Goal: Task Accomplishment & Management: Manage account settings

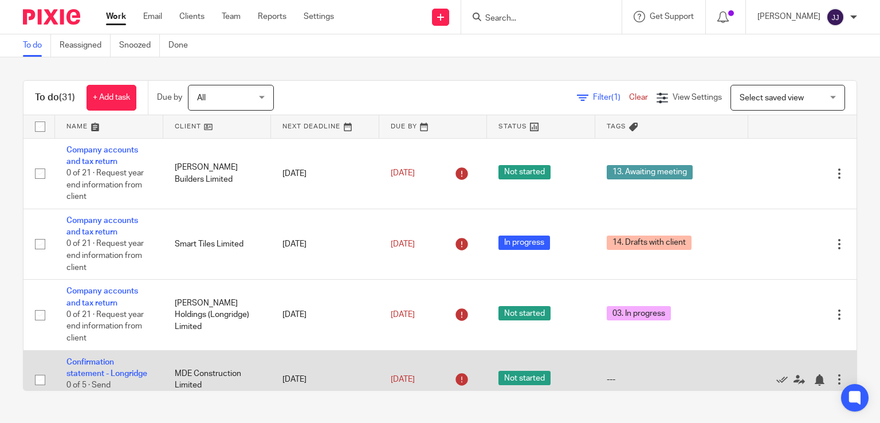
scroll to position [57, 0]
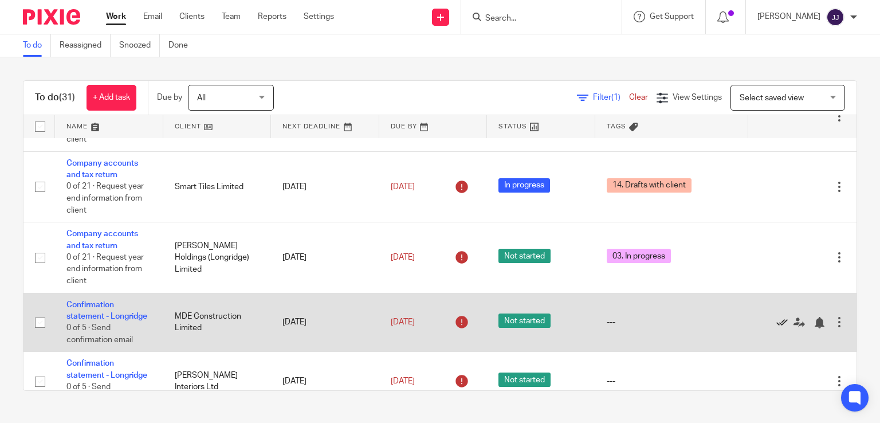
click at [777, 324] on icon at bounding box center [782, 322] width 11 height 11
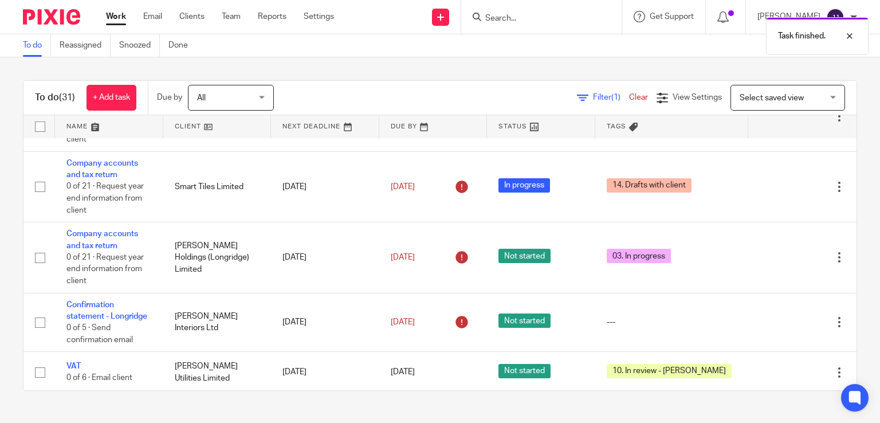
click at [511, 16] on div "Task finished." at bounding box center [654, 33] width 429 height 44
click at [516, 20] on div "Task finished." at bounding box center [654, 33] width 429 height 44
click at [518, 17] on div "Task finished." at bounding box center [654, 33] width 429 height 44
click at [514, 18] on input "Search" at bounding box center [535, 19] width 103 height 10
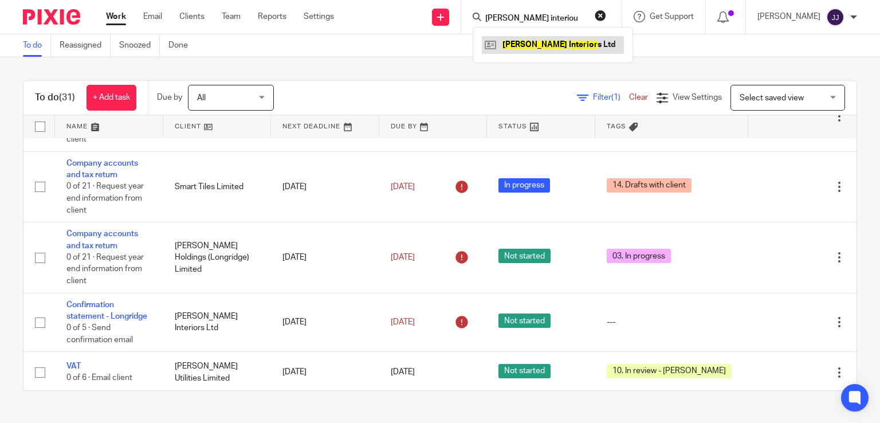
type input "moorhouse interiou"
click at [541, 41] on link at bounding box center [553, 44] width 142 height 17
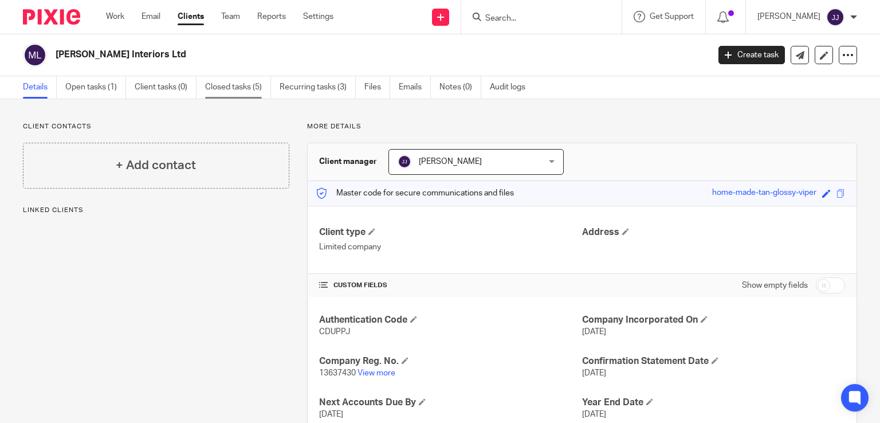
click at [258, 88] on link "Closed tasks (5)" at bounding box center [238, 87] width 66 height 22
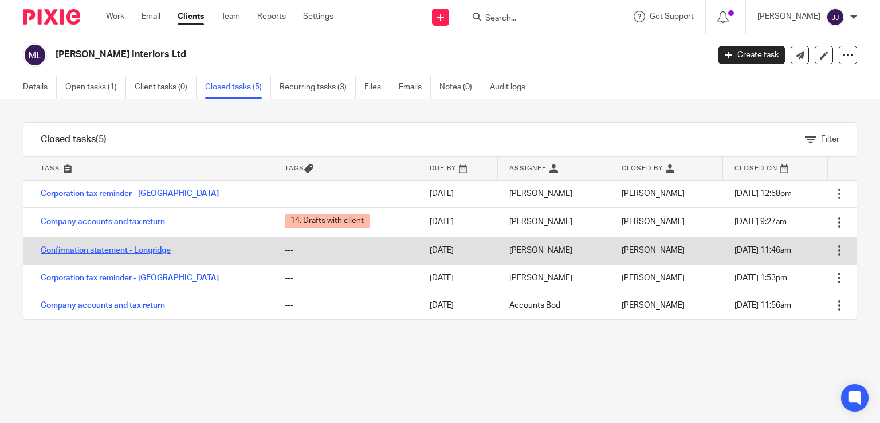
click at [155, 250] on link "Confirmation statement - Longridge" at bounding box center [106, 250] width 130 height 8
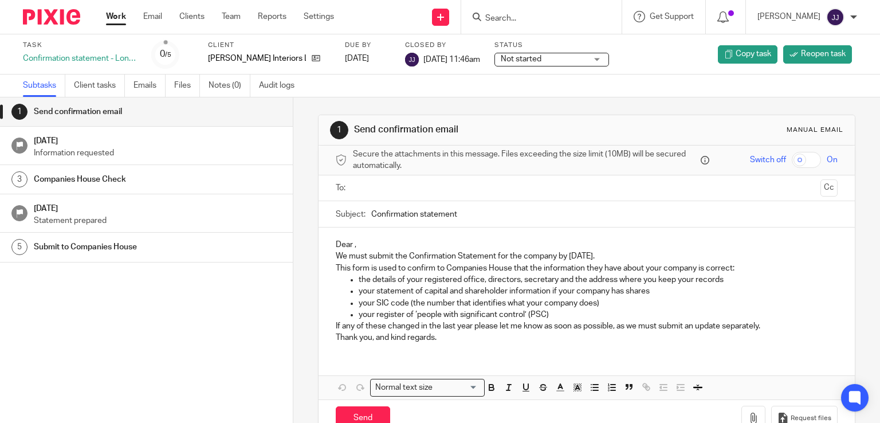
click at [121, 14] on link "Work" at bounding box center [116, 16] width 20 height 11
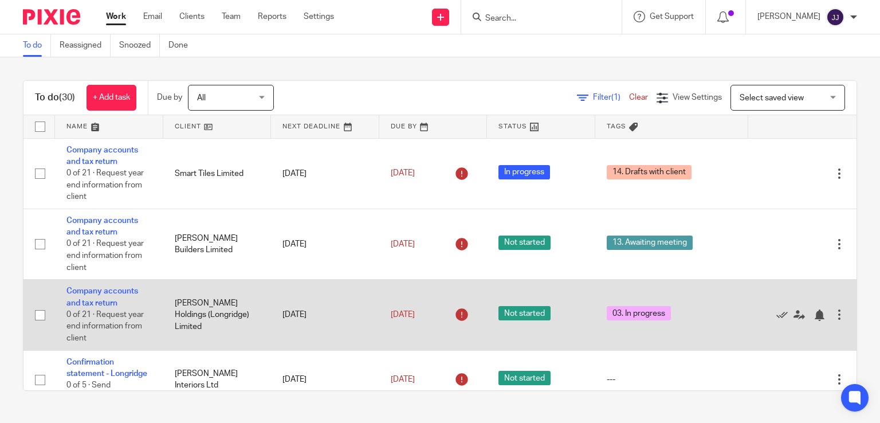
scroll to position [57, 0]
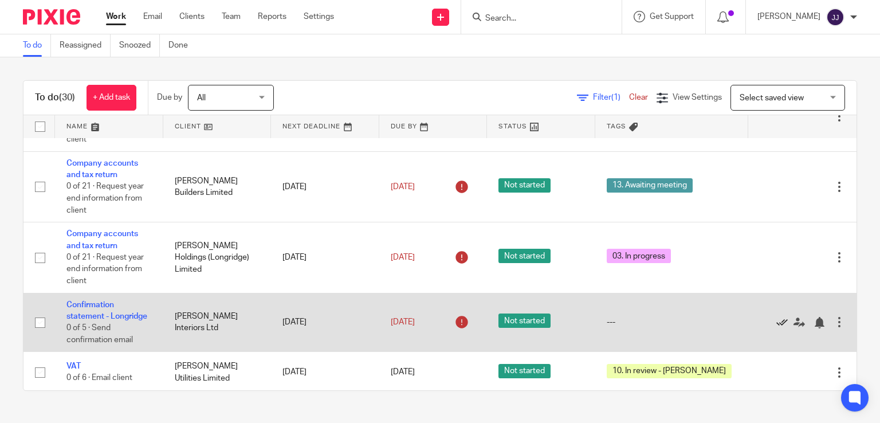
click at [777, 324] on icon at bounding box center [782, 322] width 11 height 11
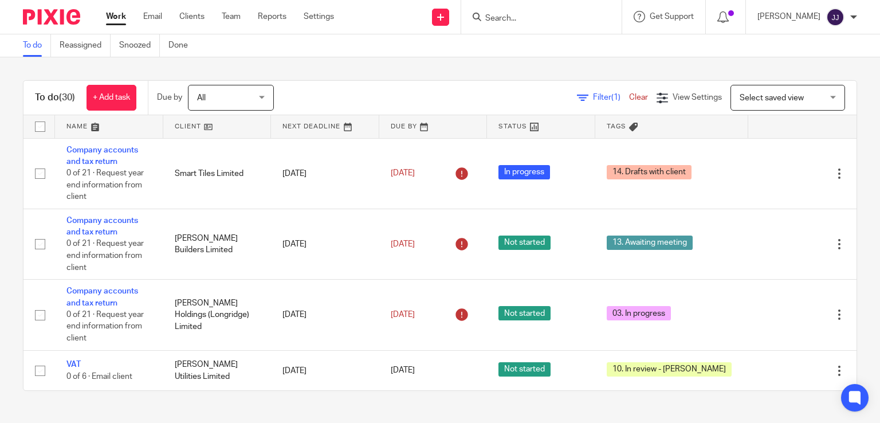
scroll to position [240, 0]
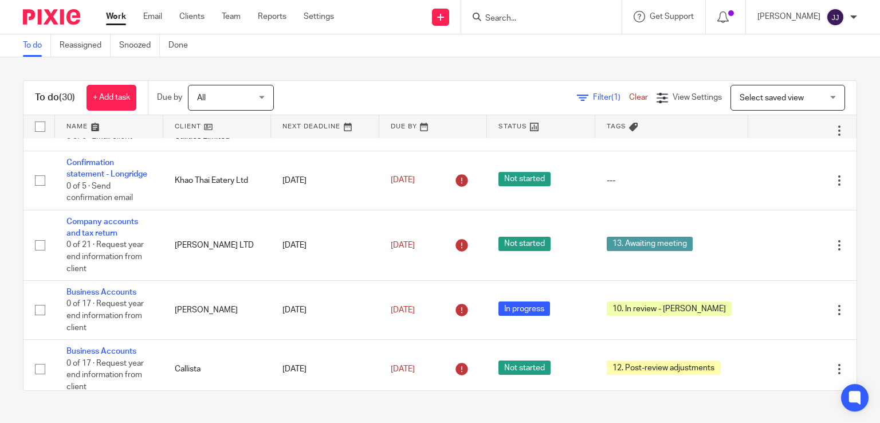
click at [541, 25] on div at bounding box center [541, 17] width 160 height 34
click at [540, 21] on input "Search" at bounding box center [535, 19] width 103 height 10
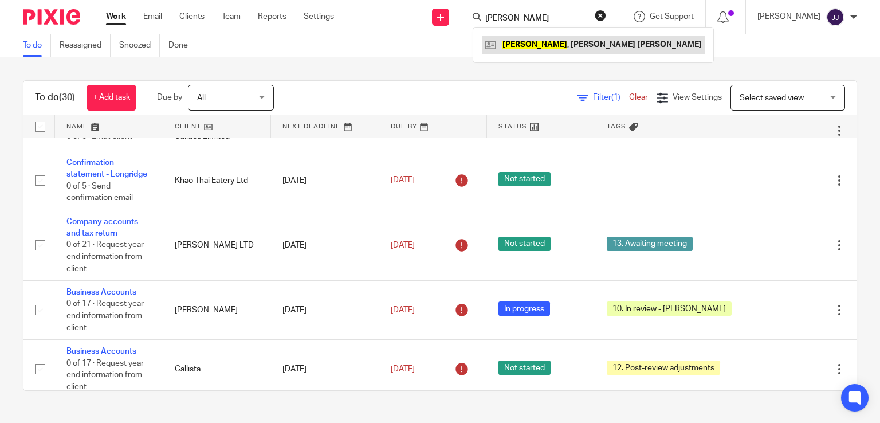
type input "nuttall"
click at [529, 41] on link at bounding box center [593, 44] width 223 height 17
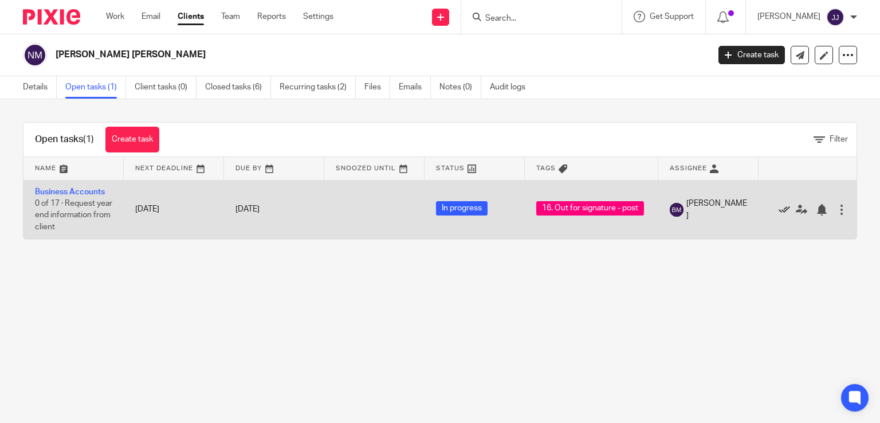
click at [785, 207] on icon at bounding box center [784, 209] width 11 height 11
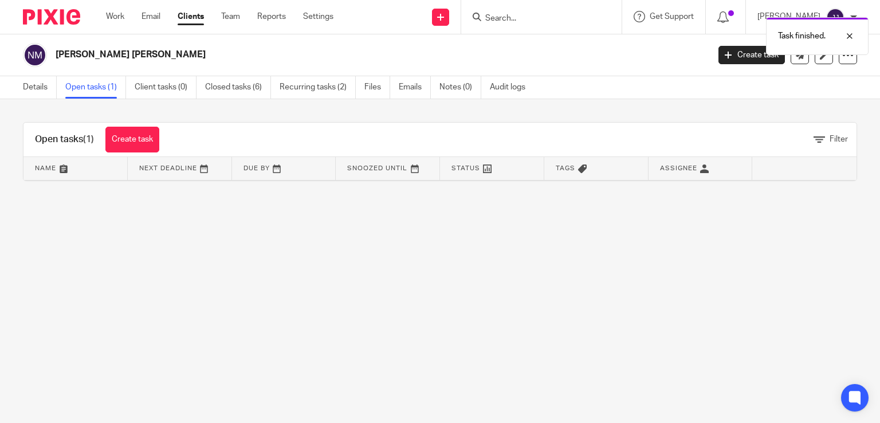
click at [520, 19] on div "Task finished." at bounding box center [654, 33] width 429 height 44
click at [232, 21] on link "Team" at bounding box center [230, 16] width 19 height 11
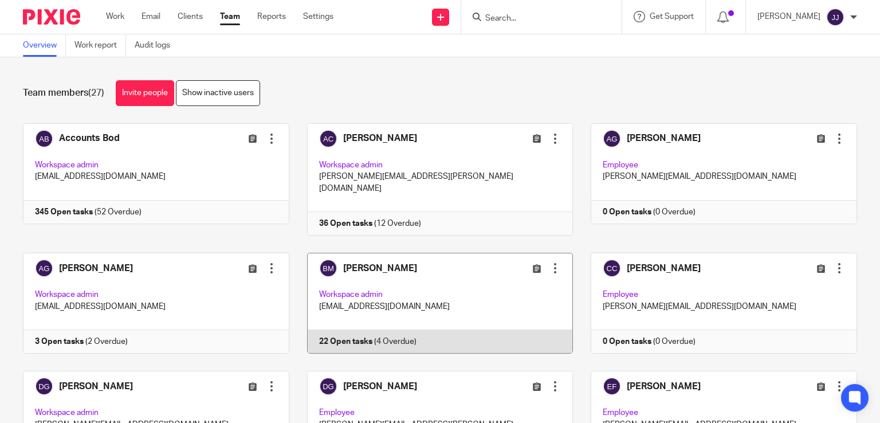
click at [357, 253] on link at bounding box center [431, 303] width 284 height 101
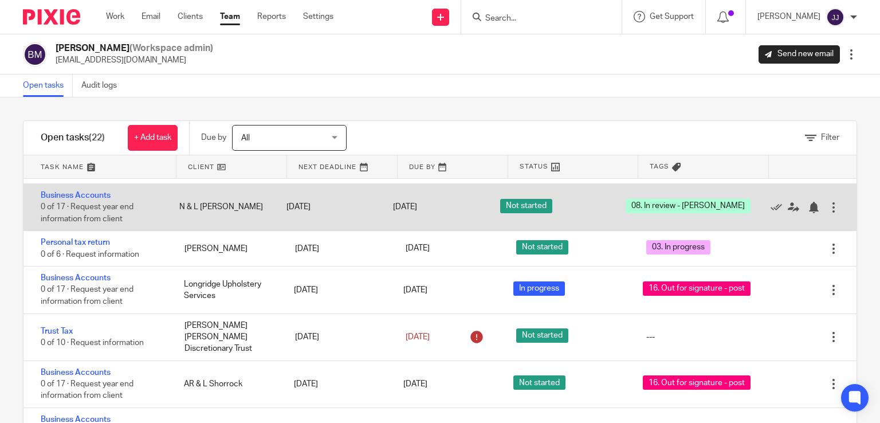
scroll to position [287, 0]
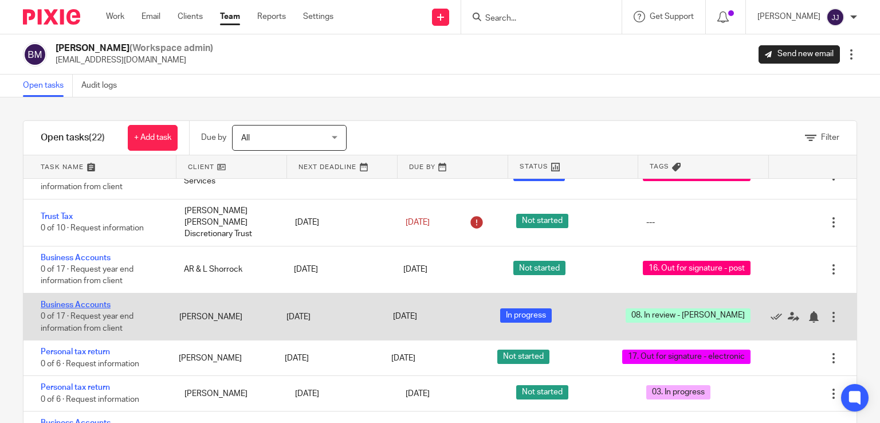
click at [102, 309] on link "Business Accounts" at bounding box center [76, 305] width 70 height 8
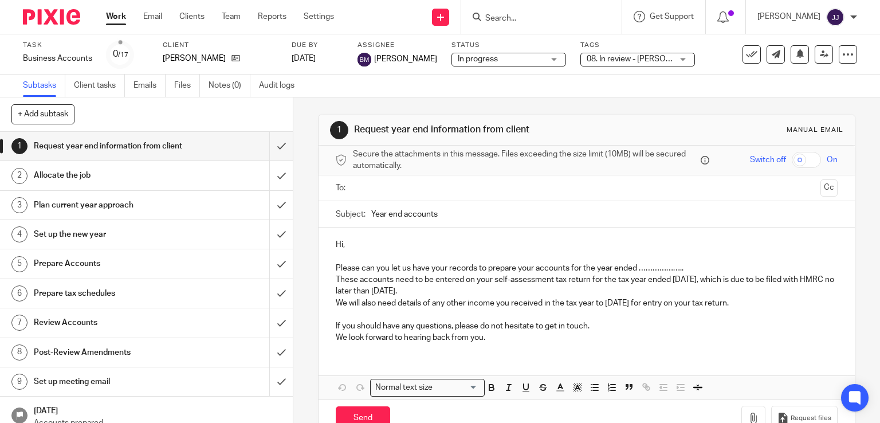
click at [619, 55] on span "08. In review - [PERSON_NAME]" at bounding box center [643, 59] width 113 height 8
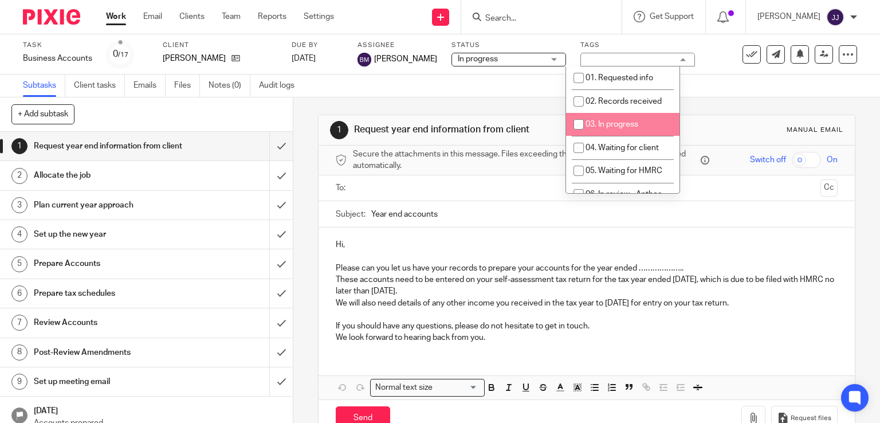
scroll to position [110, 0]
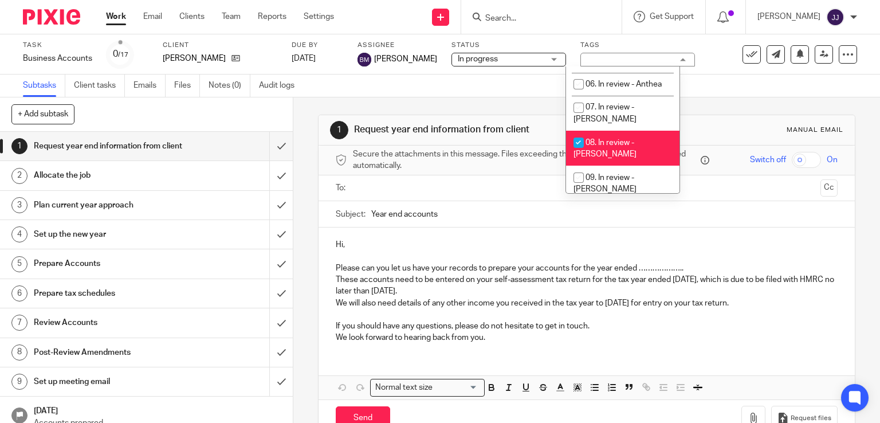
click at [635, 131] on li "08. In review - [PERSON_NAME]" at bounding box center [622, 148] width 113 height 35
checkbox input "false"
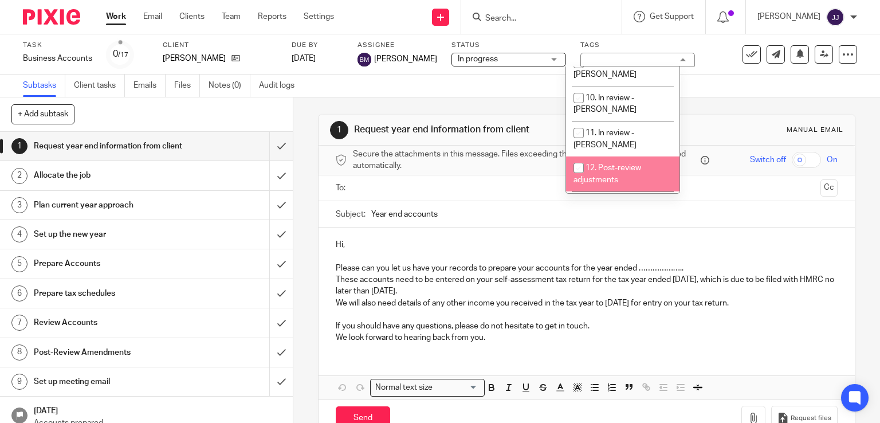
scroll to position [339, 0]
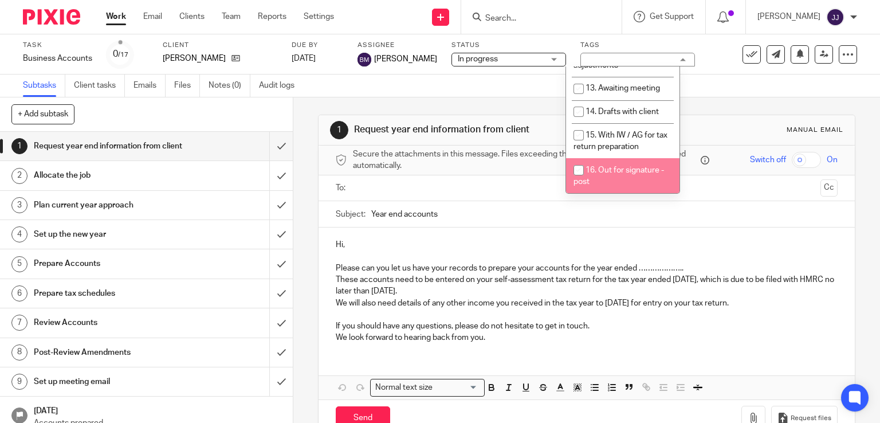
click at [622, 158] on li "16. Out for signature - post" at bounding box center [622, 175] width 113 height 35
checkbox input "true"
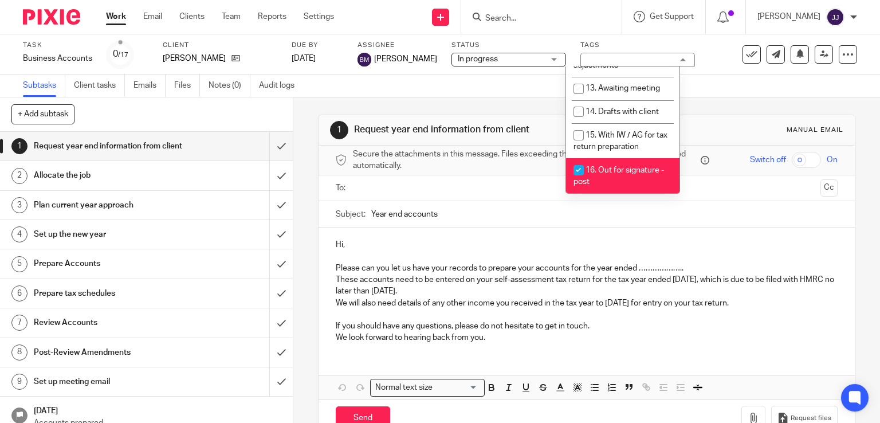
click at [112, 17] on link "Work" at bounding box center [116, 16] width 20 height 11
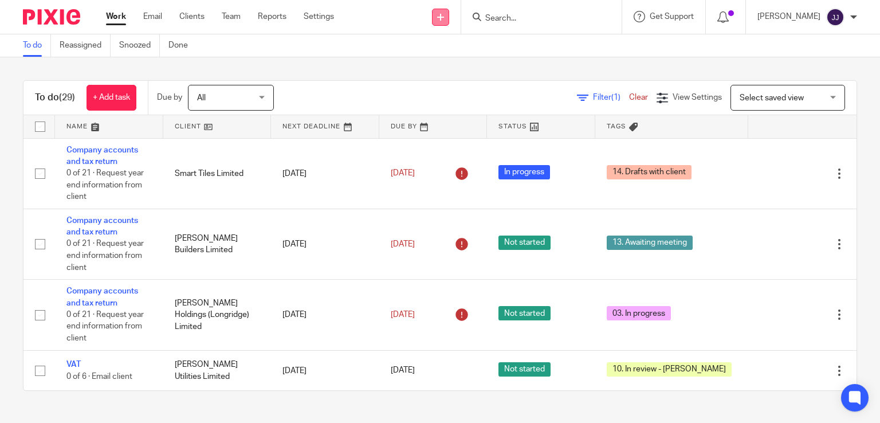
click at [447, 23] on link at bounding box center [440, 17] width 17 height 17
click at [441, 87] on link "Add client" at bounding box center [447, 87] width 71 height 17
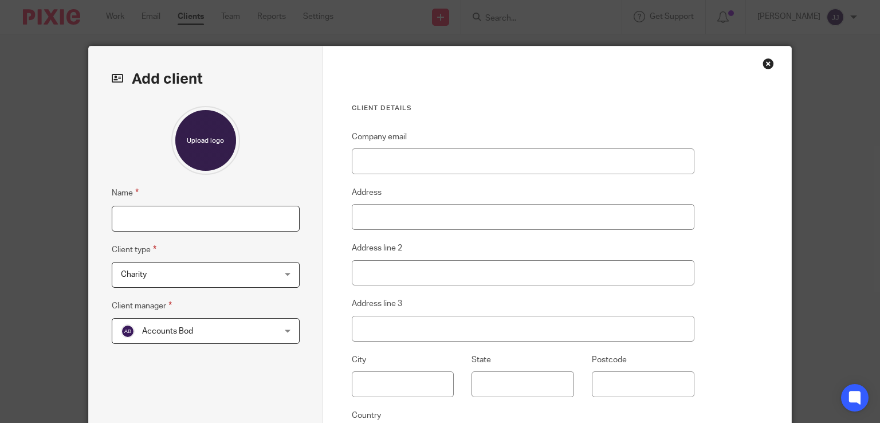
click at [198, 216] on input "Name" at bounding box center [206, 219] width 188 height 26
click at [763, 66] on div "Close this dialog window" at bounding box center [768, 63] width 11 height 11
click at [764, 60] on div "Close this dialog window" at bounding box center [768, 63] width 11 height 11
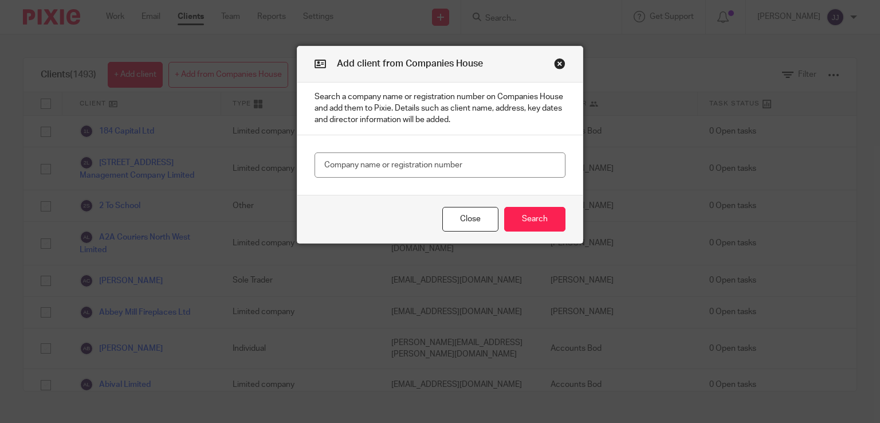
type input "1"
click at [346, 155] on input "text" at bounding box center [440, 165] width 251 height 26
type input "15680878"
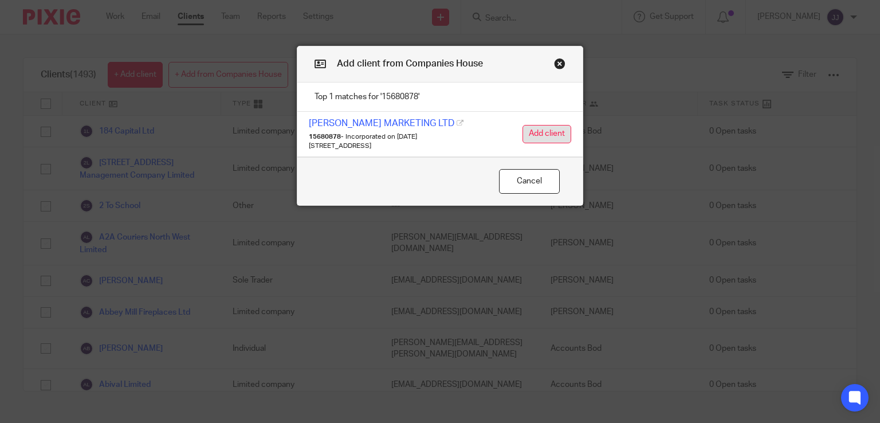
click at [551, 138] on button "Add client" at bounding box center [547, 134] width 49 height 18
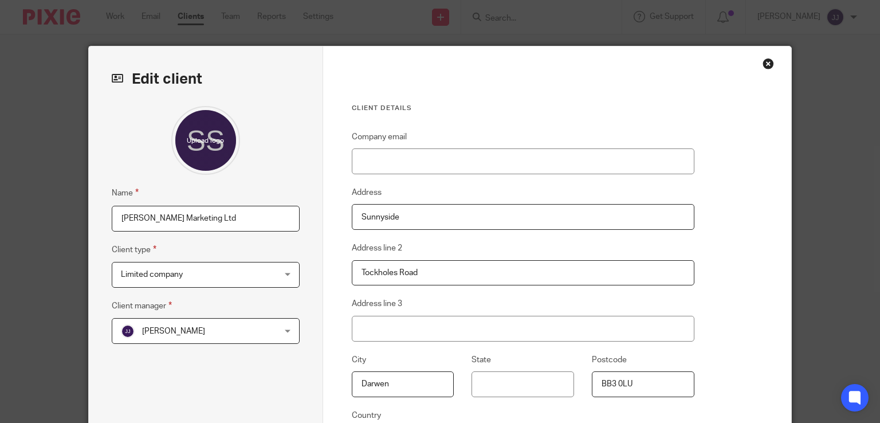
click at [244, 330] on span "[PERSON_NAME]" at bounding box center [192, 331] width 143 height 24
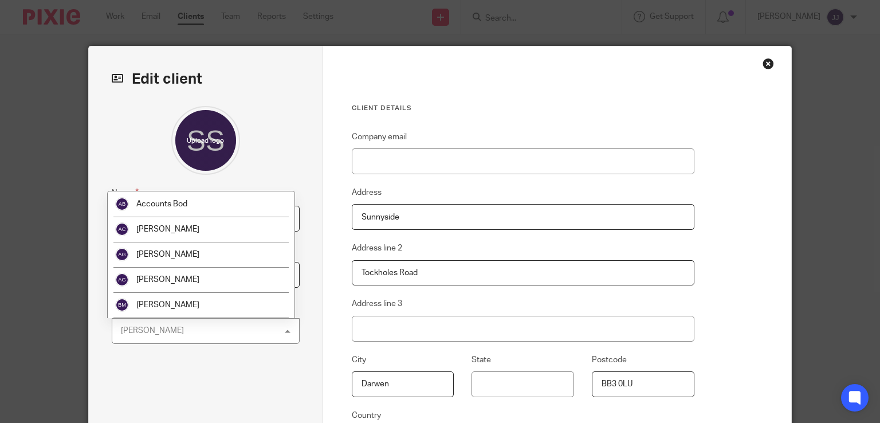
click at [244, 330] on div "Joanne Jobson Joanne Jobson" at bounding box center [206, 331] width 188 height 26
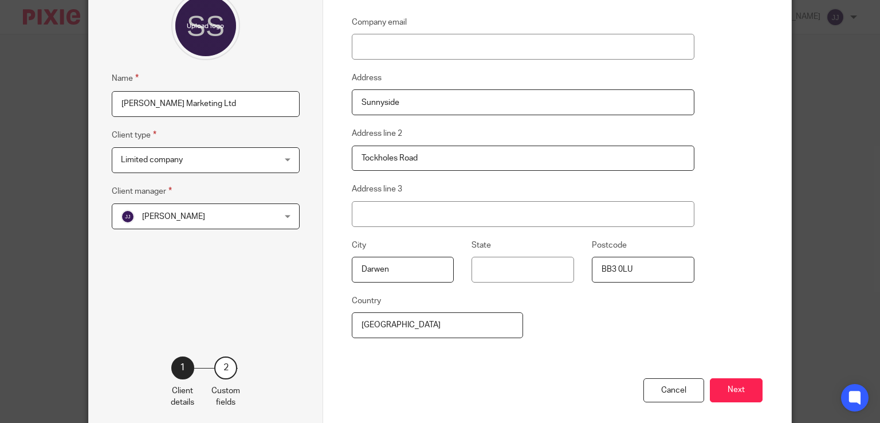
scroll to position [167, 0]
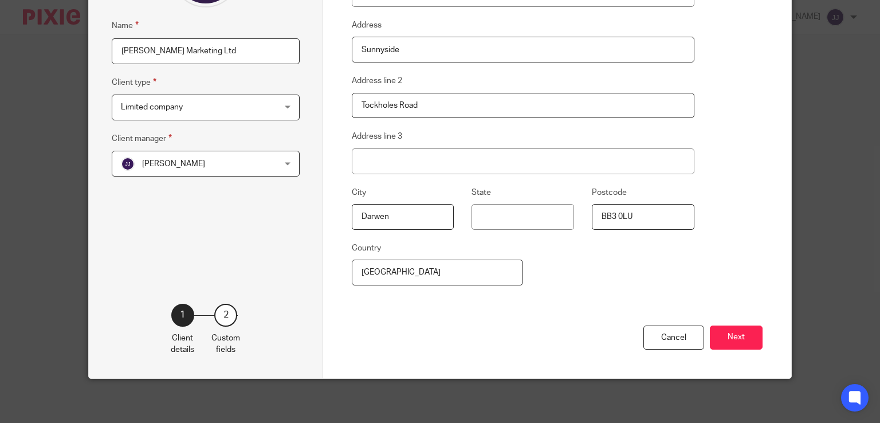
click at [725, 335] on button "Next" at bounding box center [736, 338] width 53 height 25
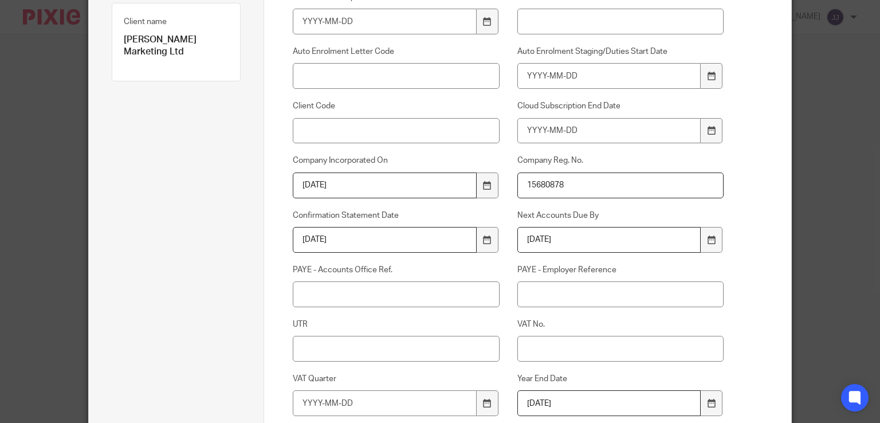
scroll to position [0, 0]
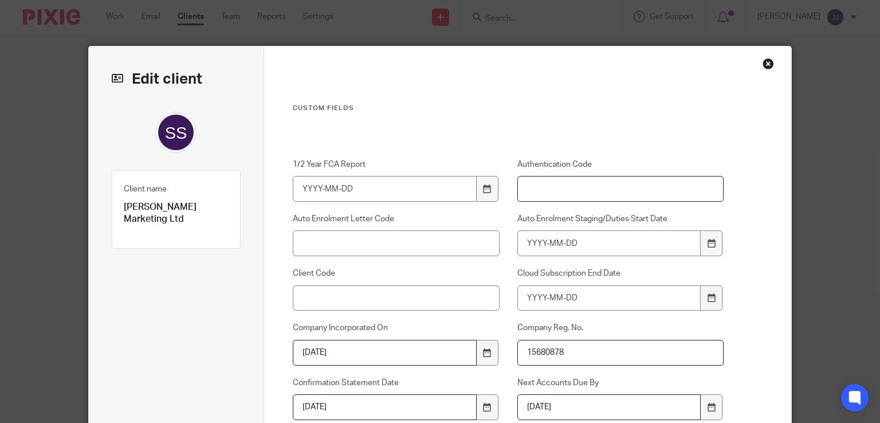
click at [549, 189] on input "Authentication Code" at bounding box center [621, 189] width 206 height 26
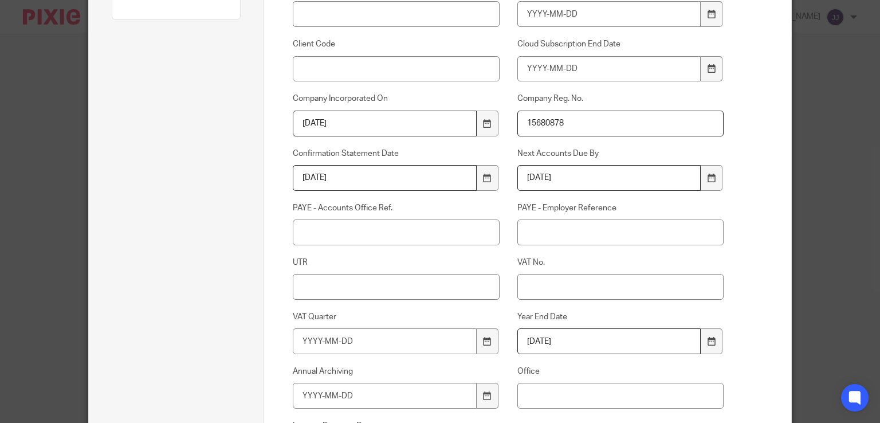
scroll to position [287, 0]
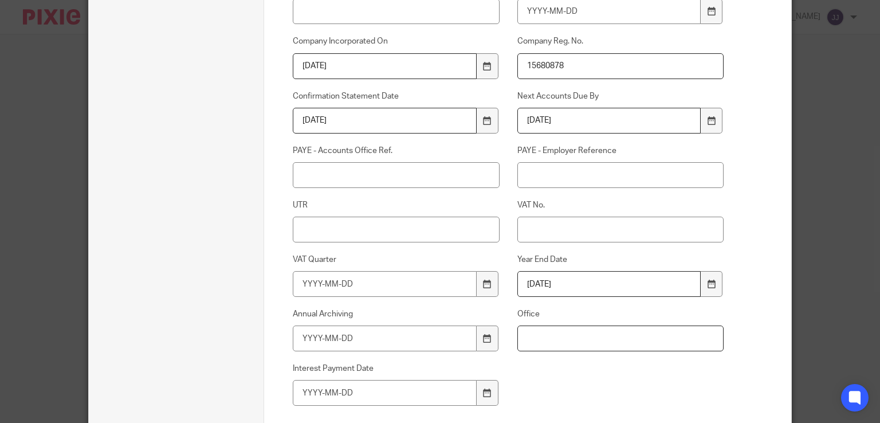
click at [560, 339] on input "Office" at bounding box center [621, 339] width 206 height 26
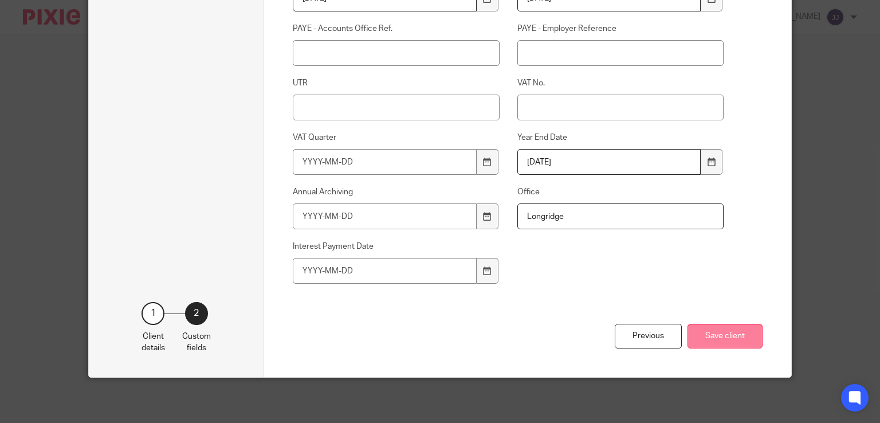
type input "Longridge"
click at [705, 338] on button "Save client" at bounding box center [725, 336] width 75 height 25
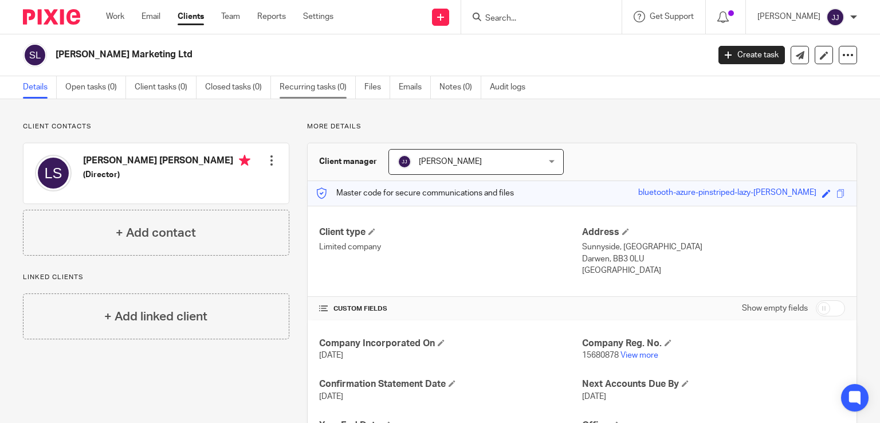
click at [297, 89] on link "Recurring tasks (0)" at bounding box center [318, 87] width 76 height 22
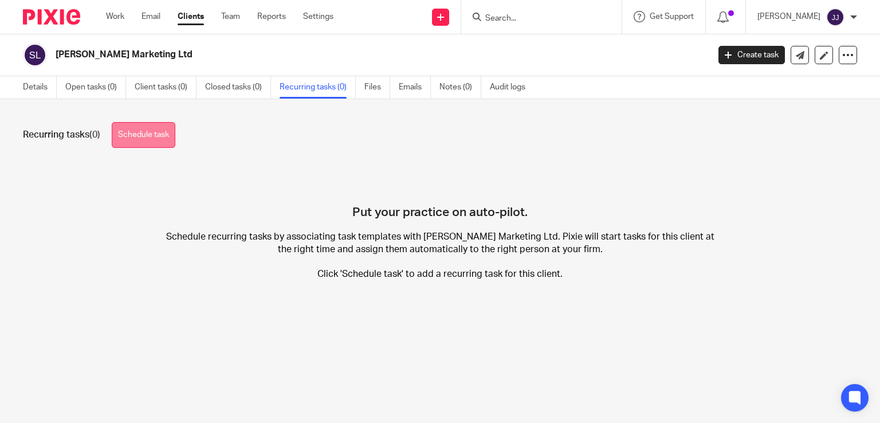
click at [136, 136] on link "Schedule task" at bounding box center [144, 135] width 64 height 26
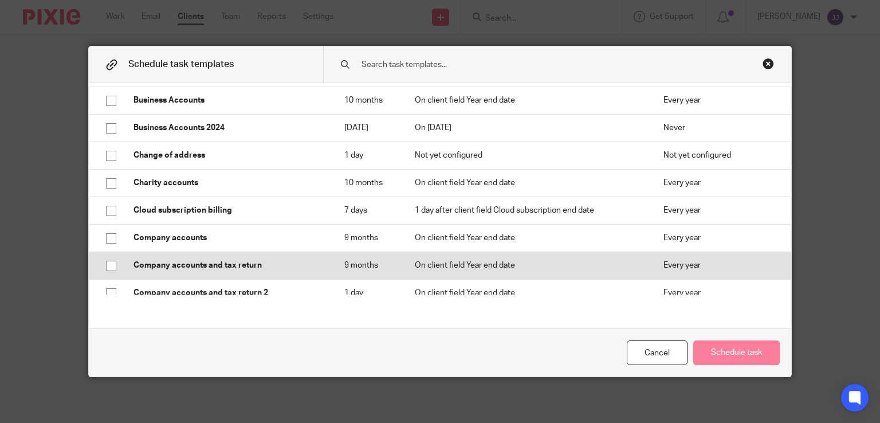
scroll to position [344, 0]
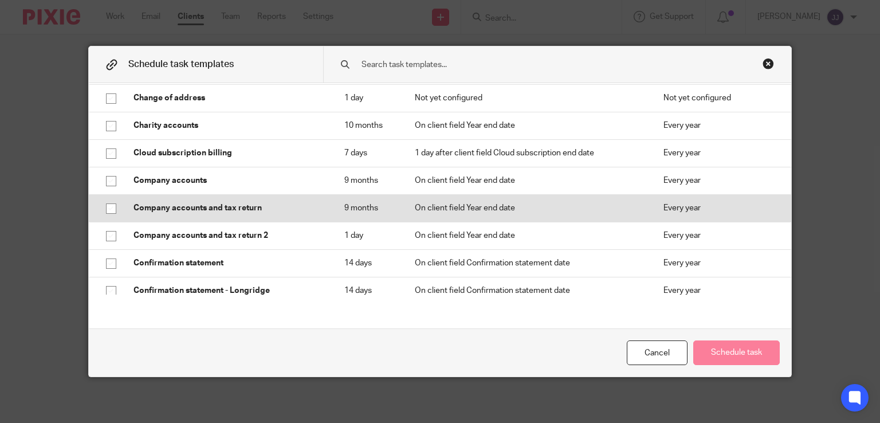
click at [108, 209] on input "checkbox" at bounding box center [111, 209] width 22 height 22
checkbox input "true"
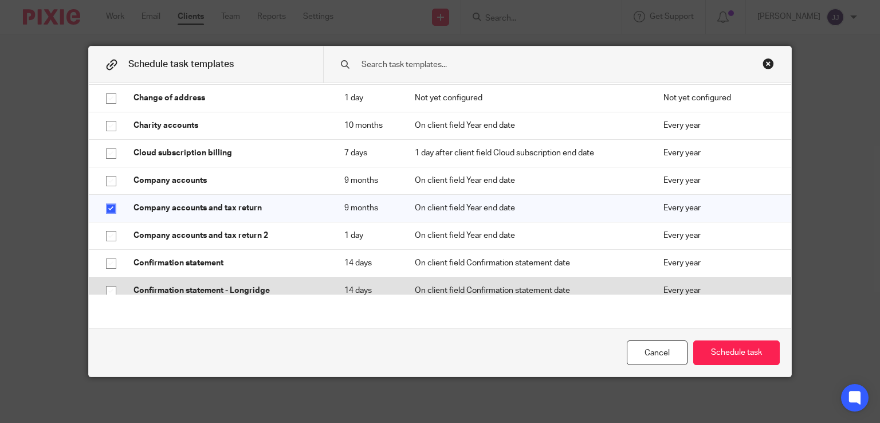
click at [104, 289] on input "checkbox" at bounding box center [111, 291] width 22 height 22
click at [108, 291] on input "checkbox" at bounding box center [111, 291] width 22 height 22
checkbox input "false"
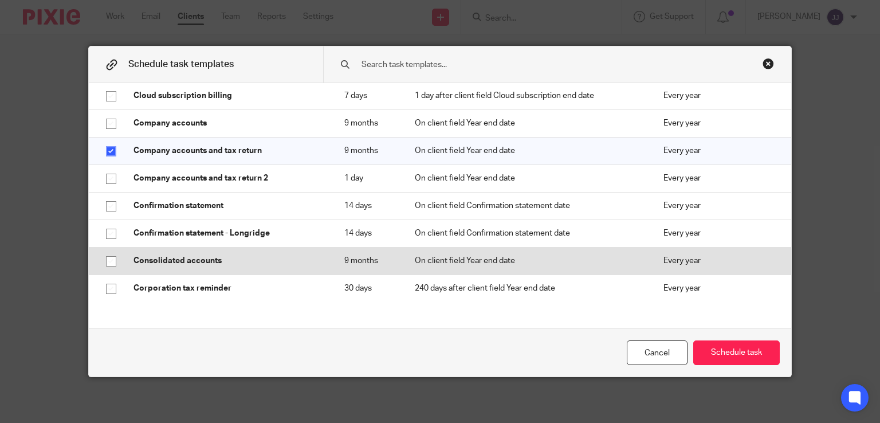
scroll to position [459, 0]
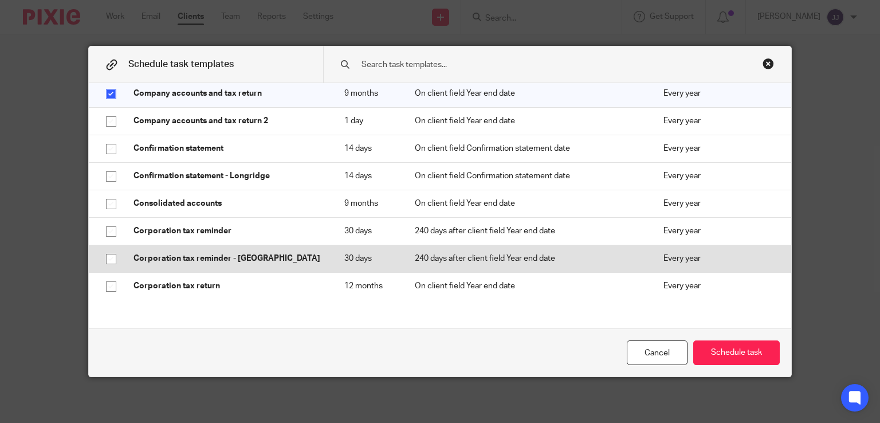
click at [105, 257] on input "checkbox" at bounding box center [111, 259] width 22 height 22
checkbox input "true"
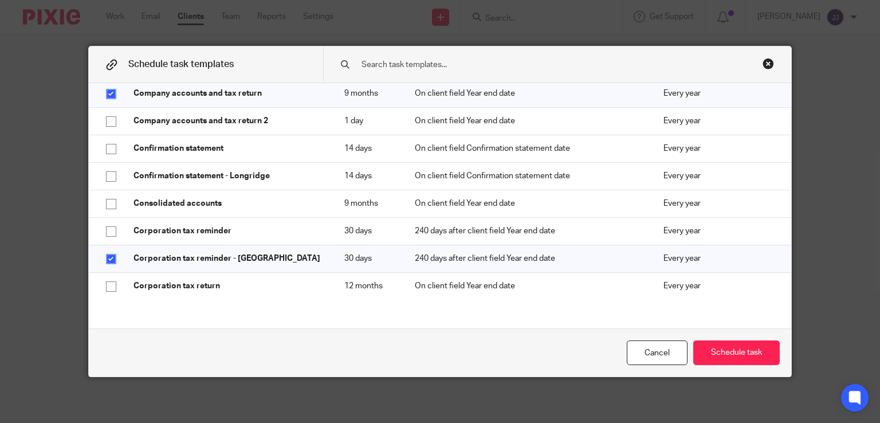
scroll to position [516, 0]
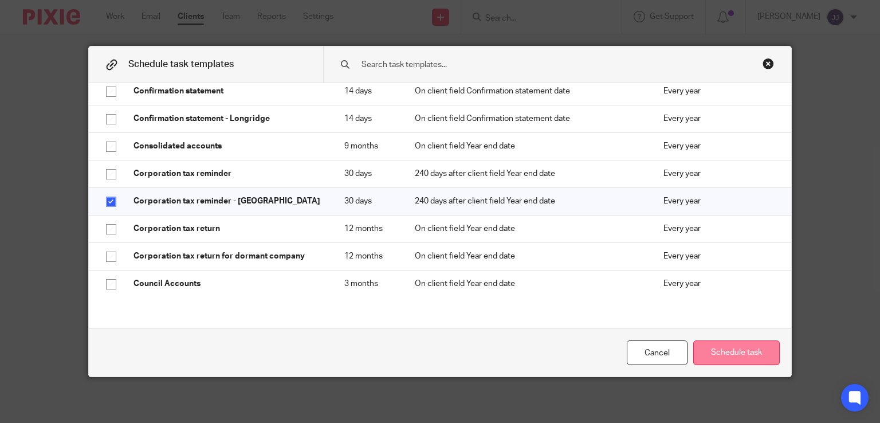
click at [722, 350] on button "Schedule task" at bounding box center [737, 352] width 87 height 25
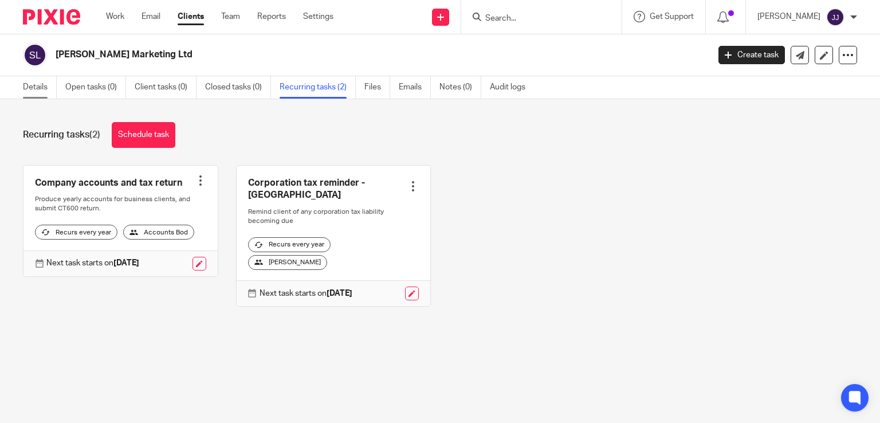
click at [25, 88] on link "Details" at bounding box center [40, 87] width 34 height 22
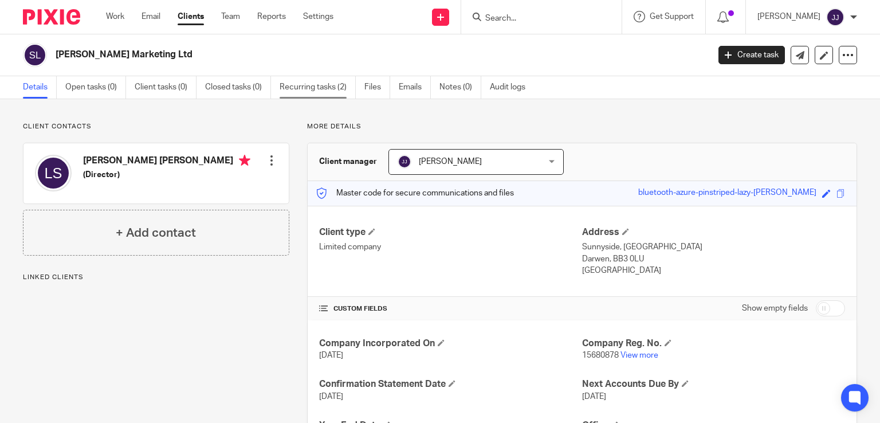
click at [297, 88] on link "Recurring tasks (2)" at bounding box center [318, 87] width 76 height 22
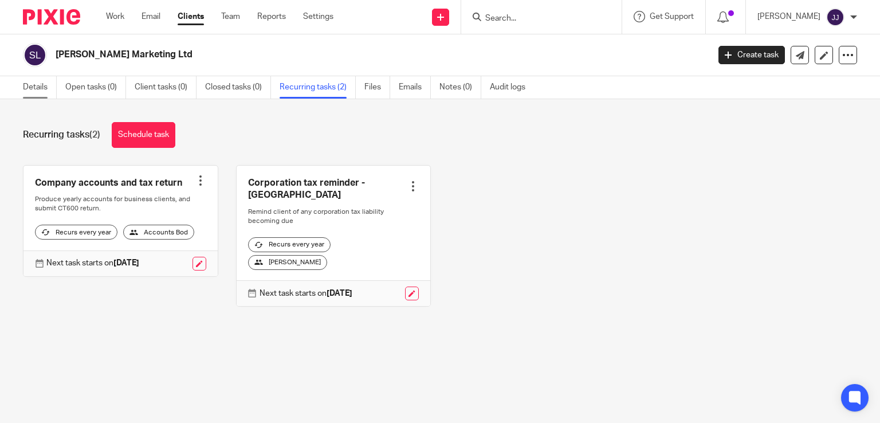
click at [45, 83] on link "Details" at bounding box center [40, 87] width 34 height 22
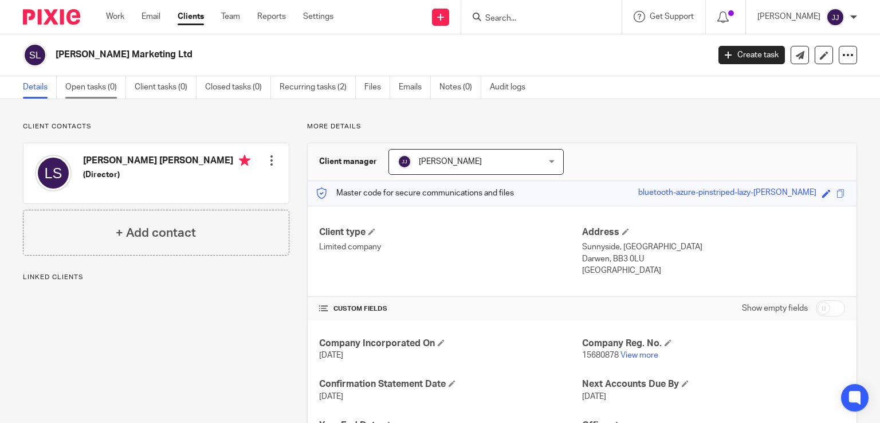
click at [108, 92] on link "Open tasks (0)" at bounding box center [95, 87] width 61 height 22
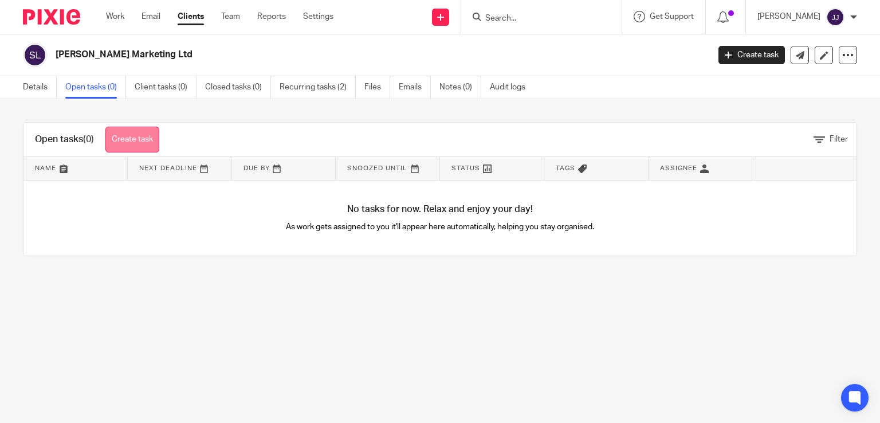
click at [124, 140] on link "Create task" at bounding box center [132, 140] width 54 height 26
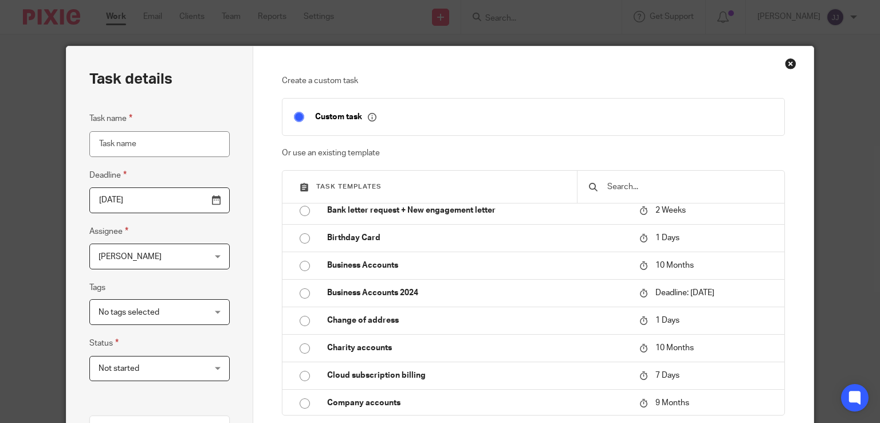
scroll to position [287, 0]
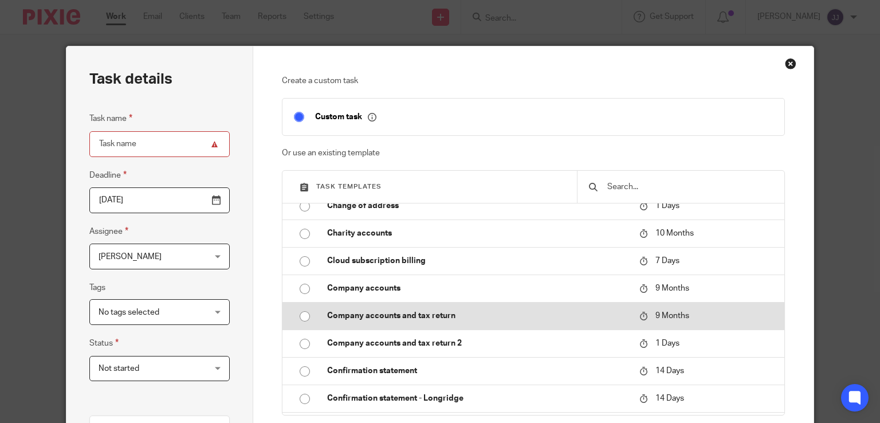
click at [296, 324] on input "radio" at bounding box center [305, 317] width 22 height 22
type input "[DATE]"
type input "Company accounts and tax return"
checkbox input "false"
radio input "false"
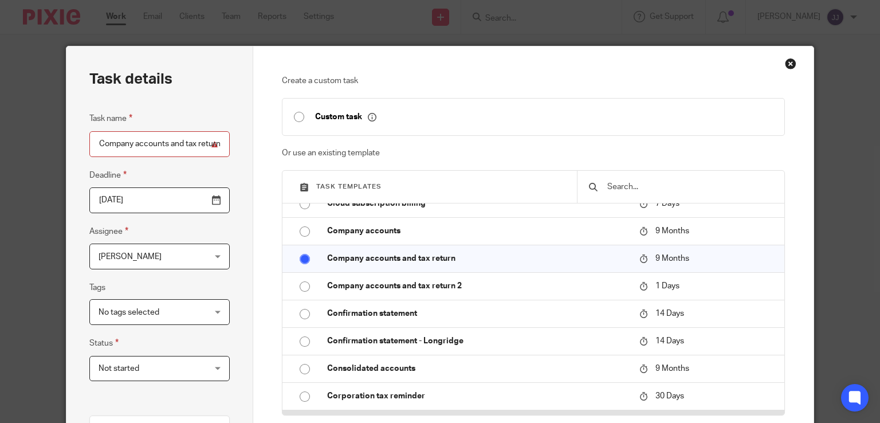
scroll to position [459, 0]
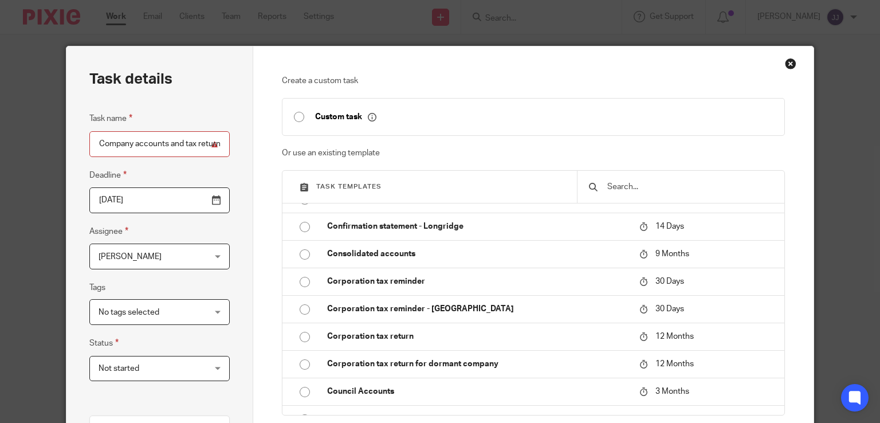
click at [212, 200] on input "2026-06-26" at bounding box center [159, 200] width 140 height 26
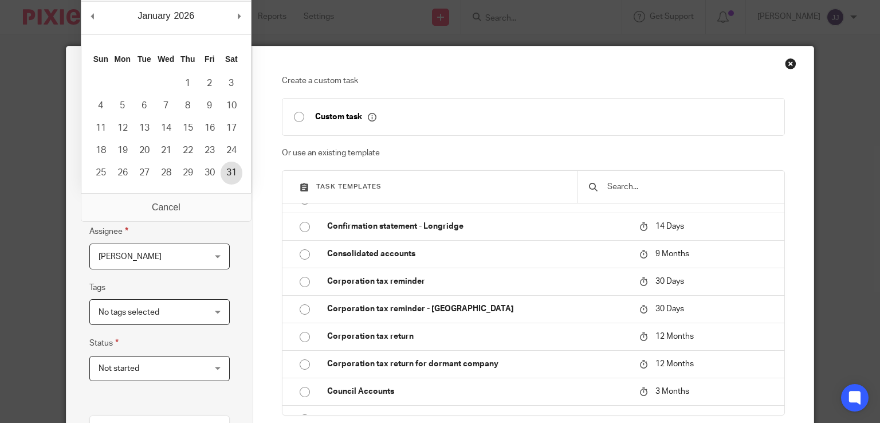
type input "2026-01-31"
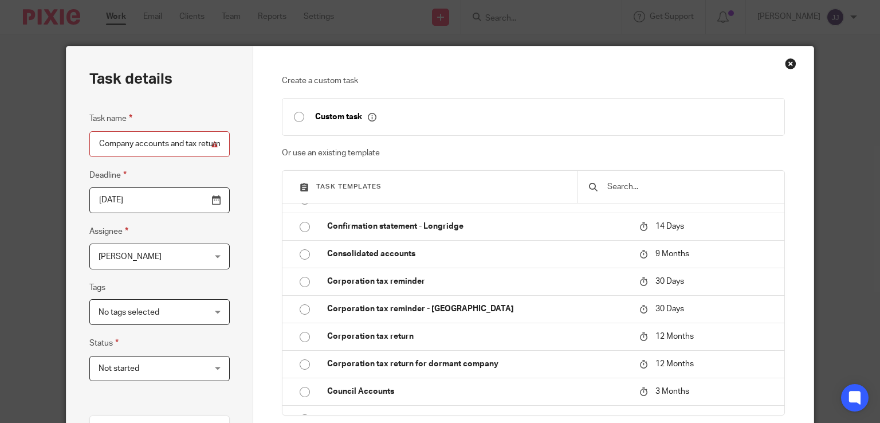
click at [173, 259] on span "[PERSON_NAME]" at bounding box center [151, 256] width 104 height 24
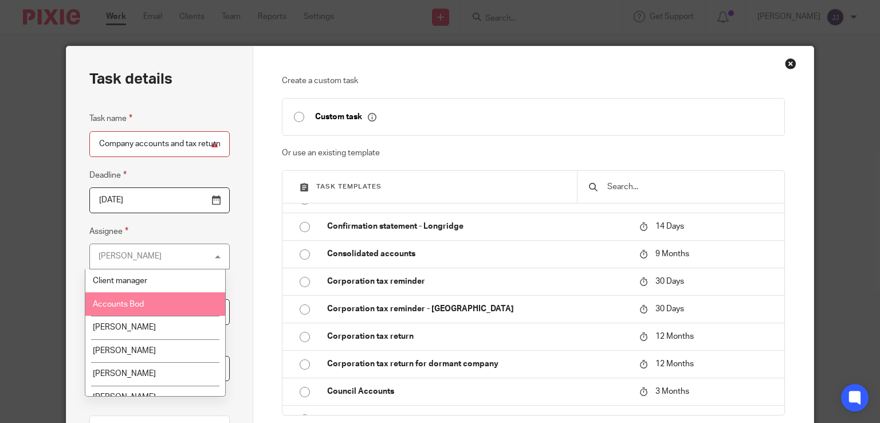
click at [155, 302] on li "Accounts Bod" at bounding box center [154, 304] width 139 height 24
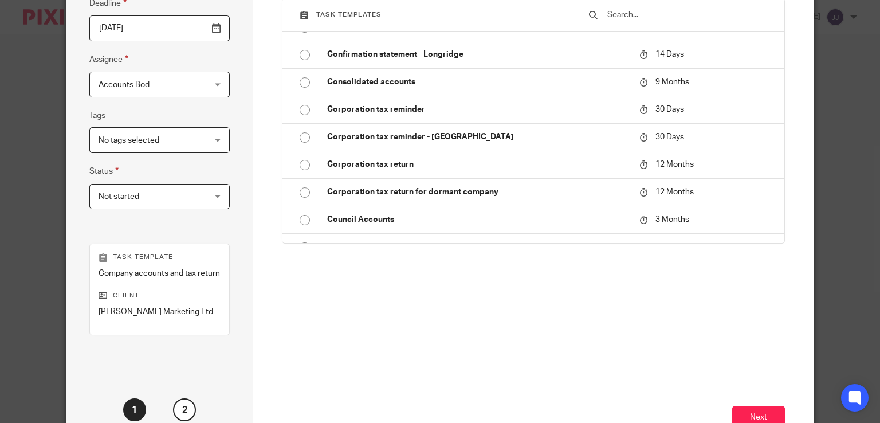
scroll to position [254, 0]
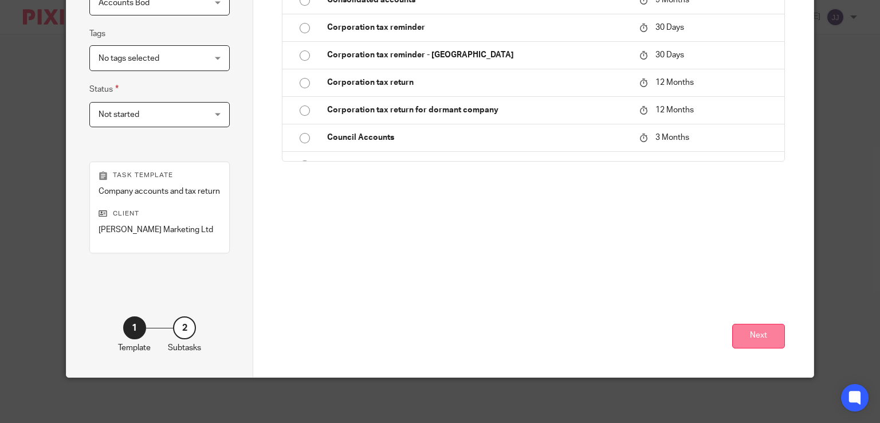
click at [753, 331] on button "Next" at bounding box center [759, 336] width 53 height 25
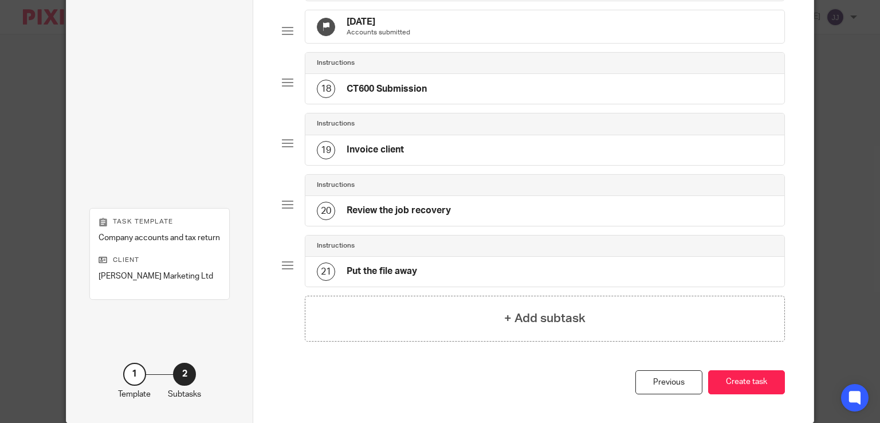
scroll to position [1099, 0]
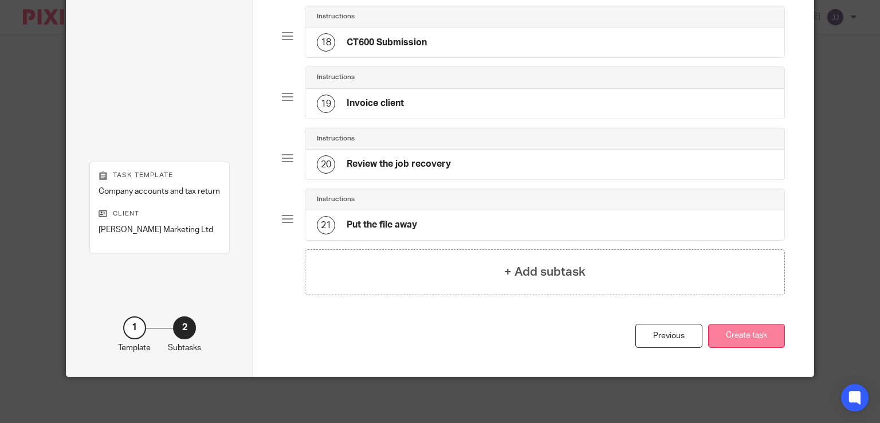
click at [734, 343] on button "Create task" at bounding box center [746, 336] width 77 height 25
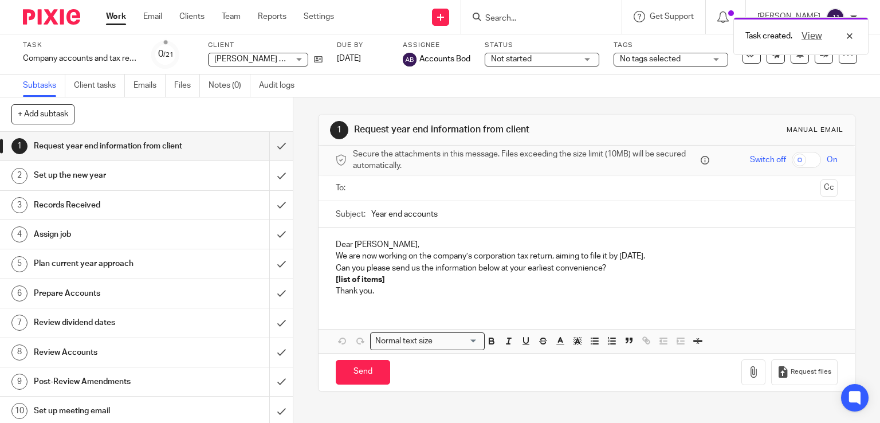
click at [508, 15] on div "Task created. View" at bounding box center [654, 33] width 429 height 44
click at [515, 17] on div "Task created. View" at bounding box center [654, 33] width 429 height 44
click at [509, 20] on input "Search" at bounding box center [535, 19] width 103 height 10
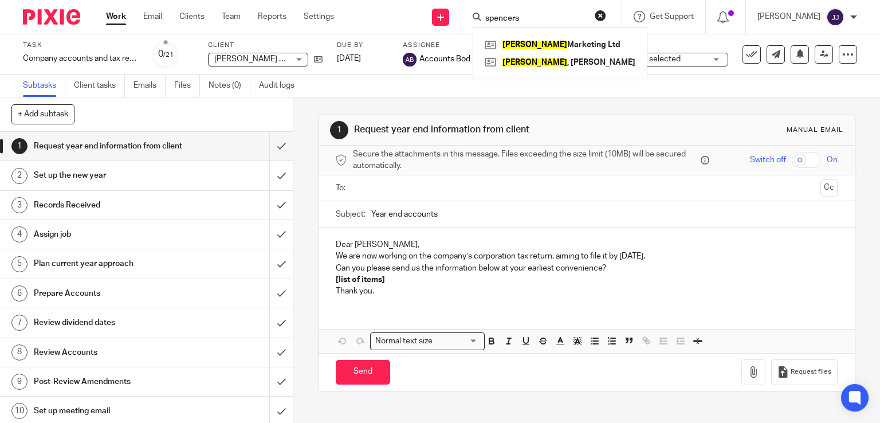
type input "spencers"
click button "submit" at bounding box center [0, 0] width 0 height 0
click at [548, 44] on link at bounding box center [560, 44] width 156 height 17
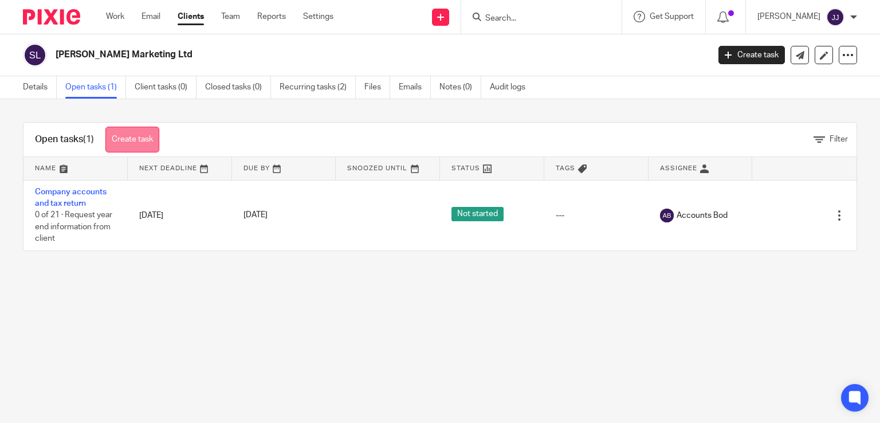
click at [122, 141] on link "Create task" at bounding box center [132, 140] width 54 height 26
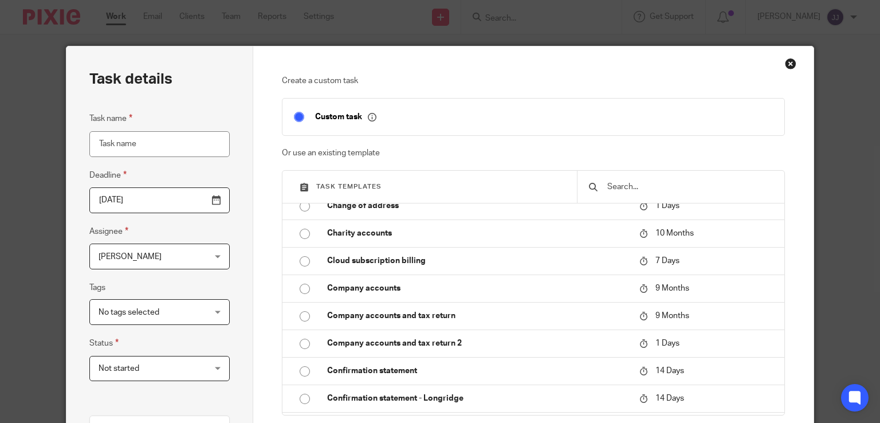
scroll to position [172, 0]
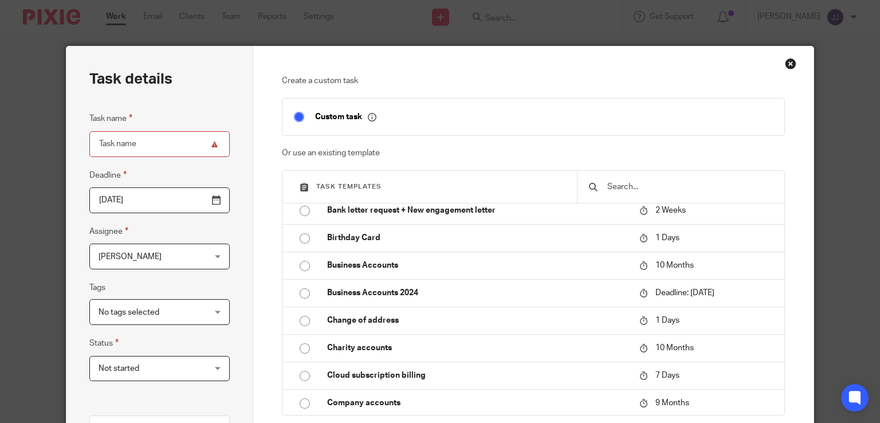
click at [785, 64] on div "Close this dialog window" at bounding box center [790, 63] width 11 height 11
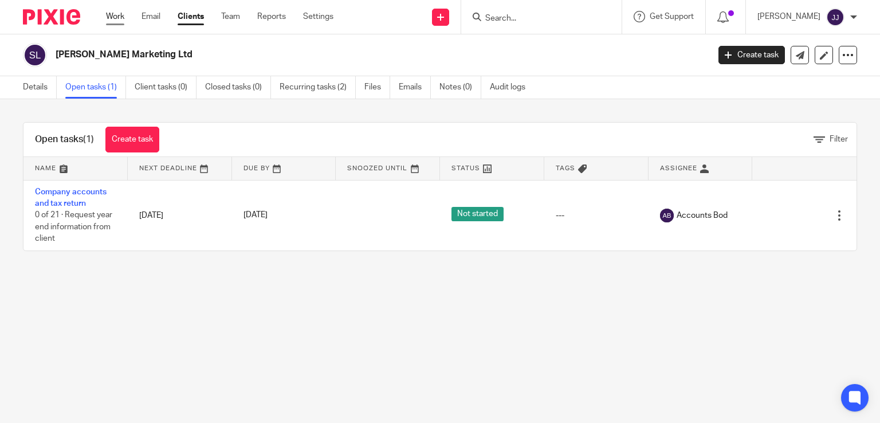
click at [117, 14] on link "Work" at bounding box center [115, 16] width 18 height 11
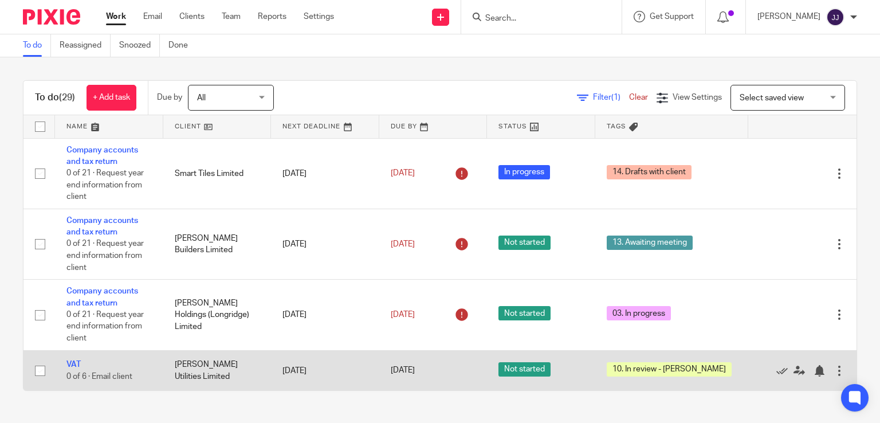
scroll to position [57, 0]
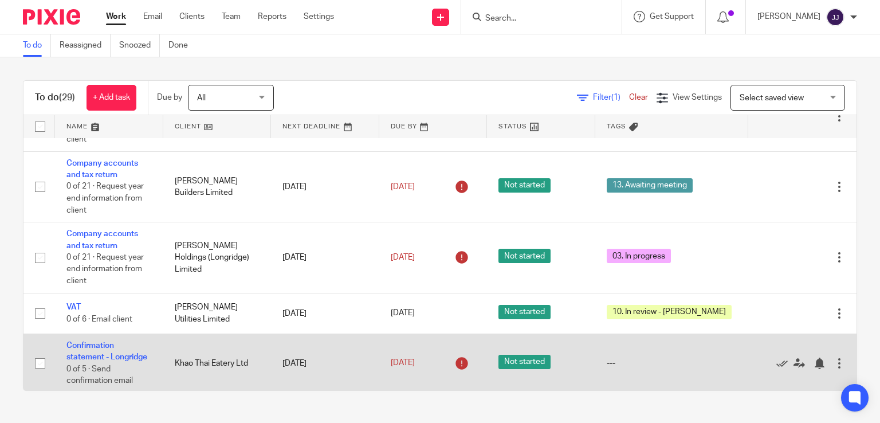
drag, startPoint x: 254, startPoint y: 310, endPoint x: 260, endPoint y: 336, distance: 27.1
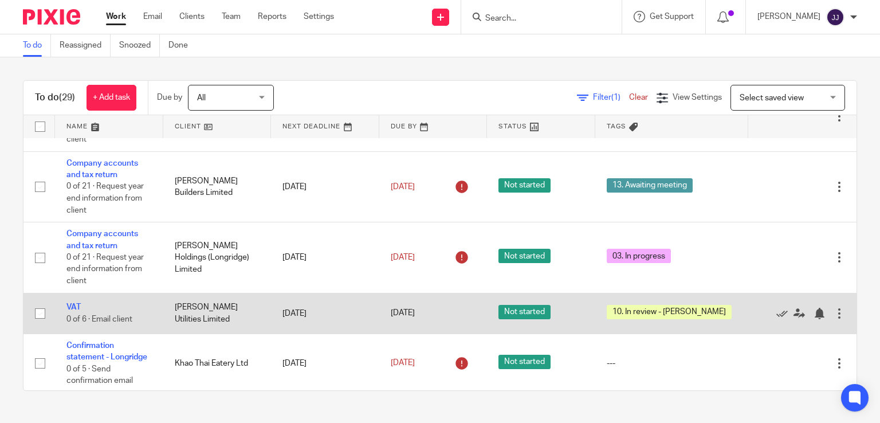
click at [252, 317] on td "MJ Bradley Utilities Limited" at bounding box center [217, 313] width 108 height 41
click at [69, 305] on link "VAT" at bounding box center [73, 307] width 14 height 8
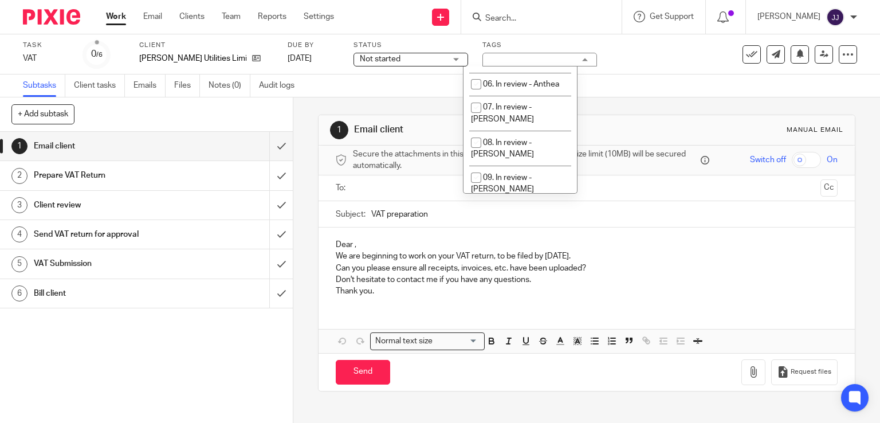
scroll to position [221, 0]
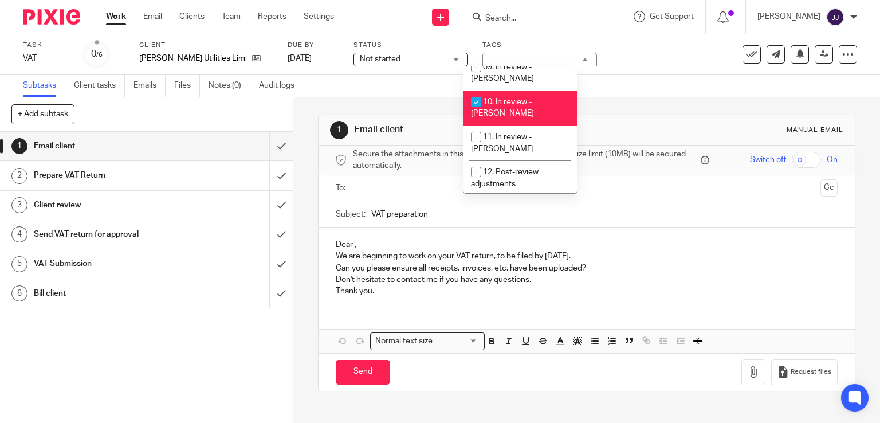
click at [530, 91] on li "10. In review - [PERSON_NAME]" at bounding box center [520, 108] width 113 height 35
checkbox input "false"
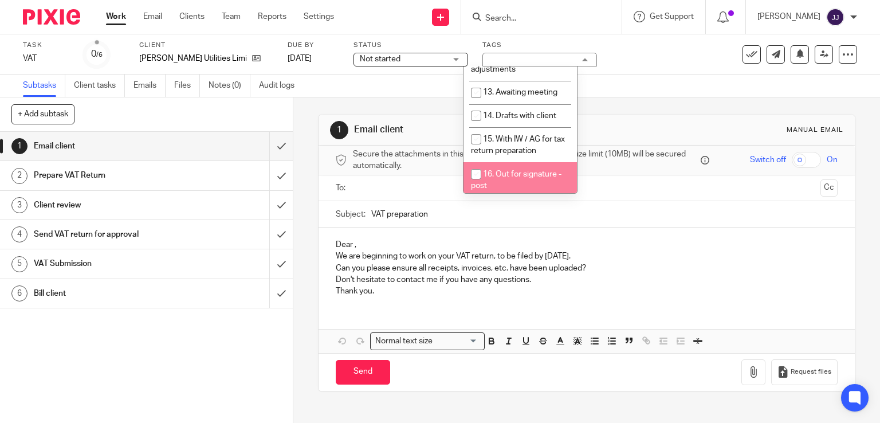
scroll to position [450, 0]
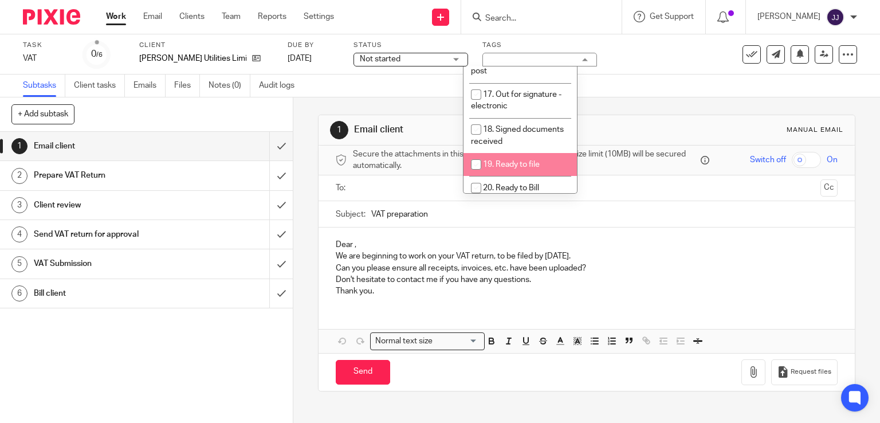
click at [528, 153] on li "19. Ready to file" at bounding box center [520, 165] width 113 height 24
checkbox input "true"
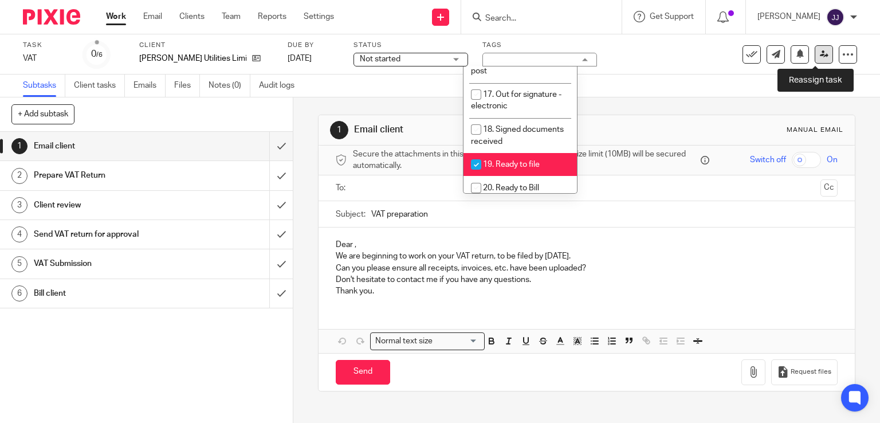
click at [815, 50] on link at bounding box center [824, 54] width 18 height 18
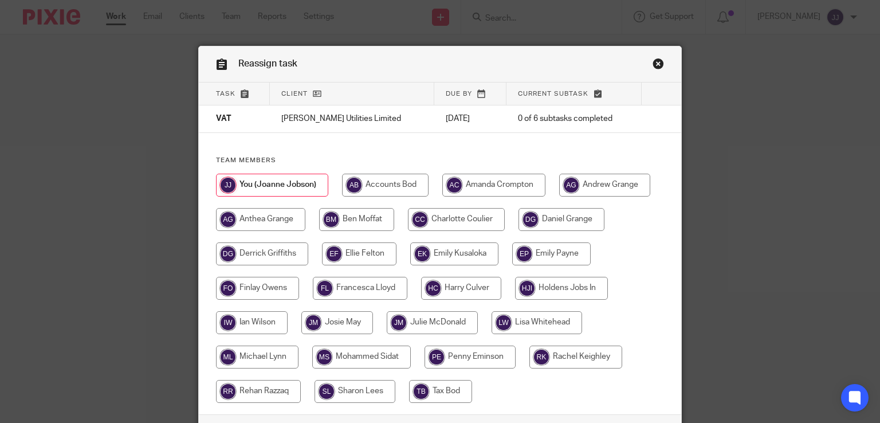
click at [367, 263] on input "radio" at bounding box center [359, 253] width 75 height 23
radio input "true"
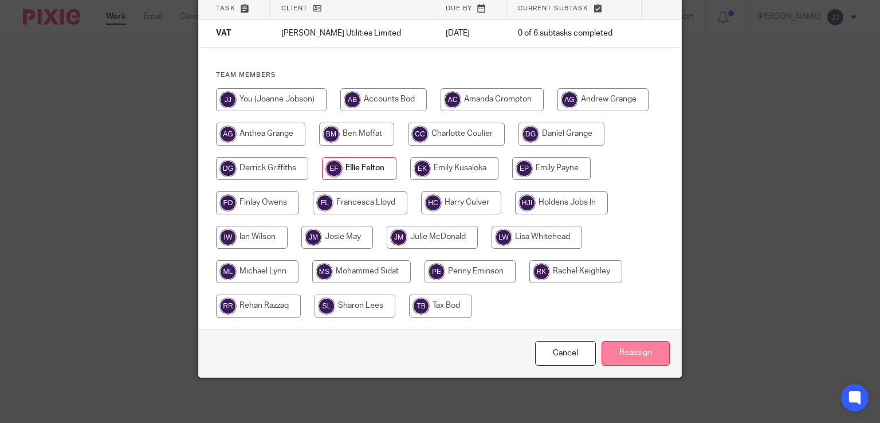
click at [628, 349] on input "Reassign" at bounding box center [636, 353] width 68 height 25
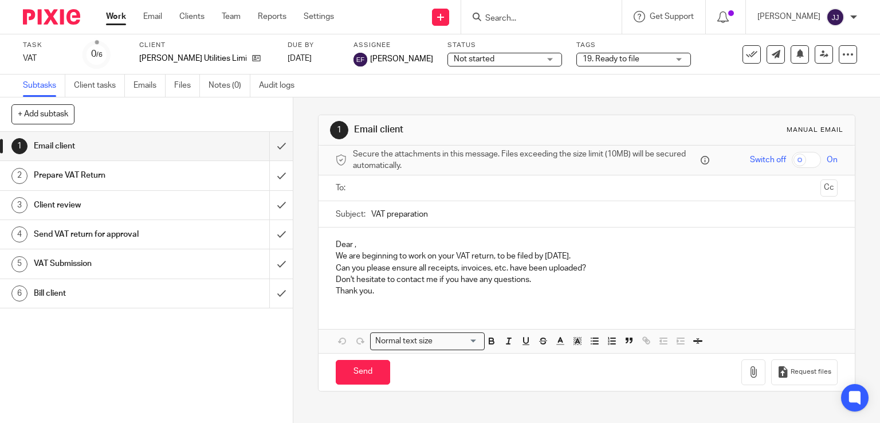
click at [117, 18] on link "Work" at bounding box center [116, 16] width 20 height 11
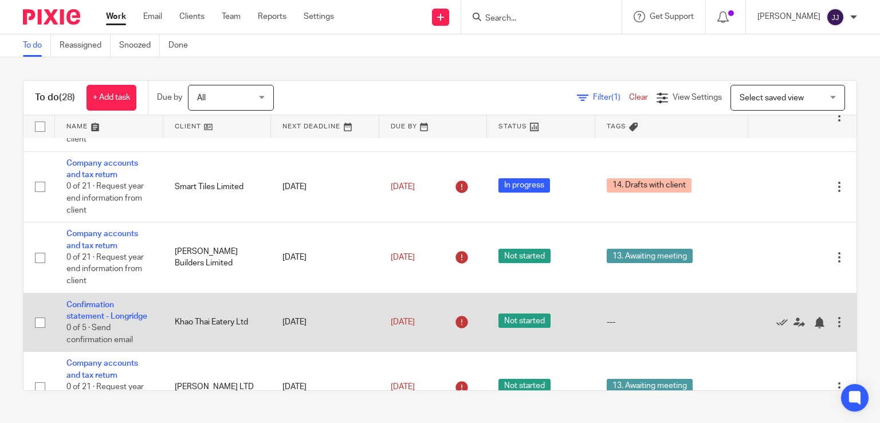
scroll to position [115, 0]
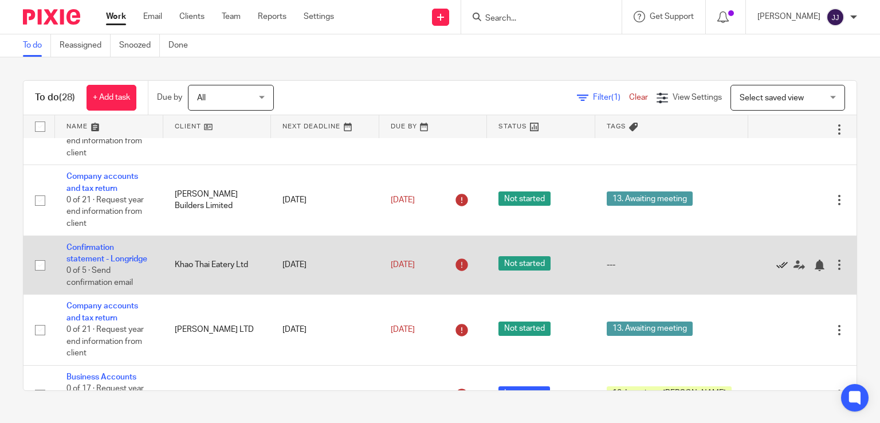
click at [777, 264] on icon at bounding box center [782, 265] width 11 height 11
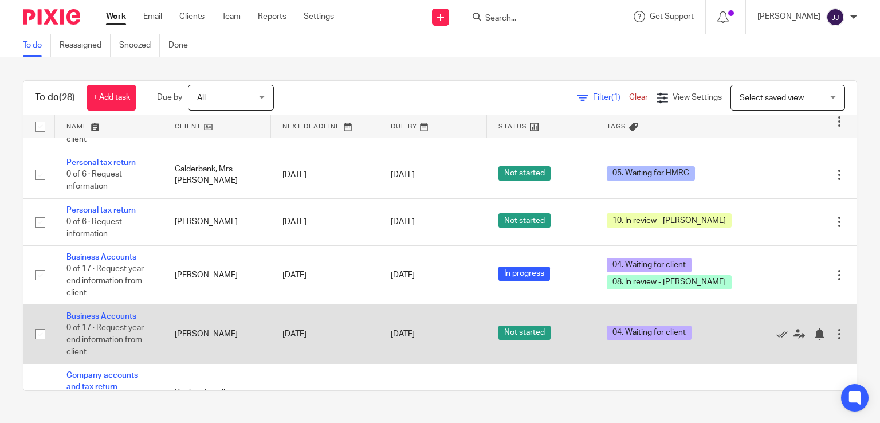
scroll to position [1318, 0]
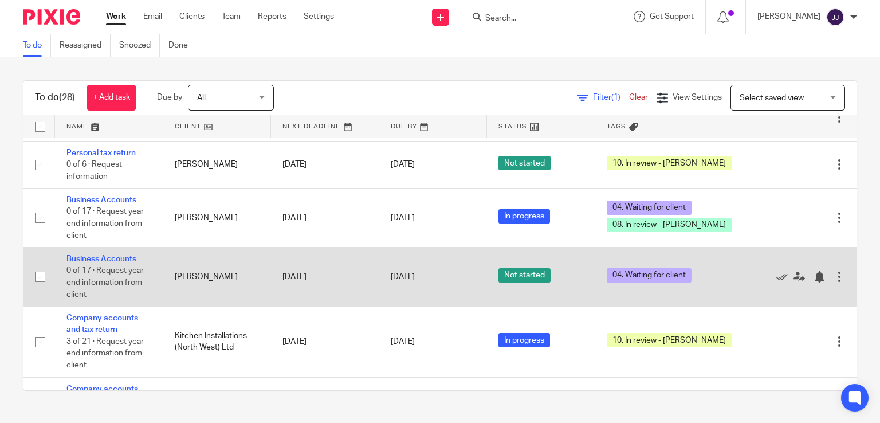
click at [319, 283] on td "[DATE]" at bounding box center [325, 277] width 108 height 59
